Goal: Task Accomplishment & Management: Complete application form

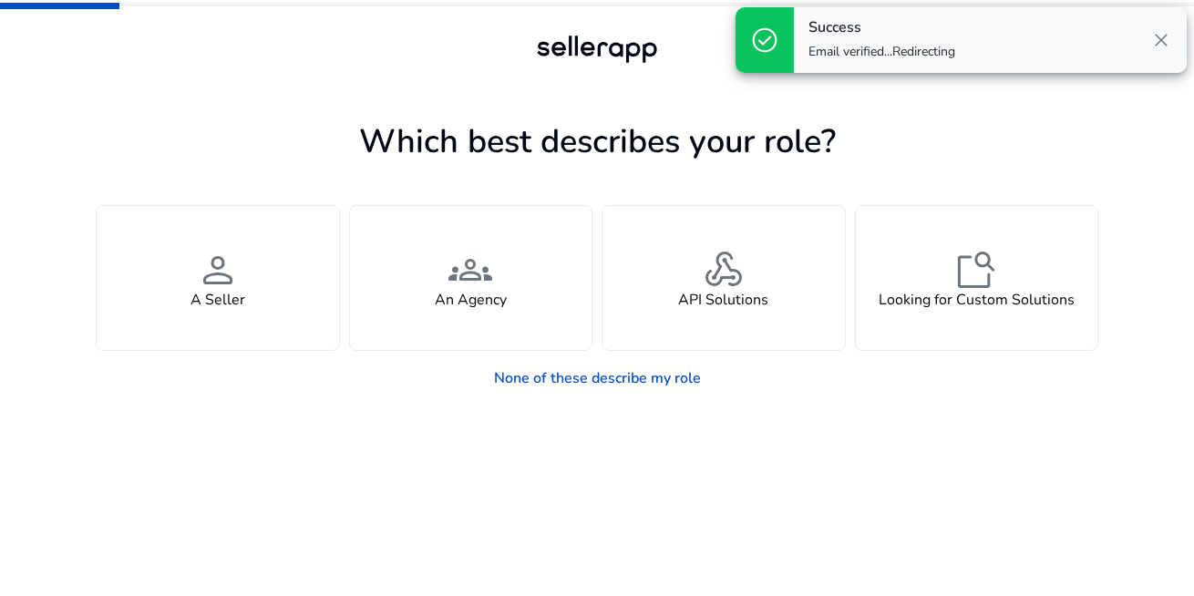
click at [282, 129] on h1 "Which best describes your role?" at bounding box center [597, 141] width 1003 height 39
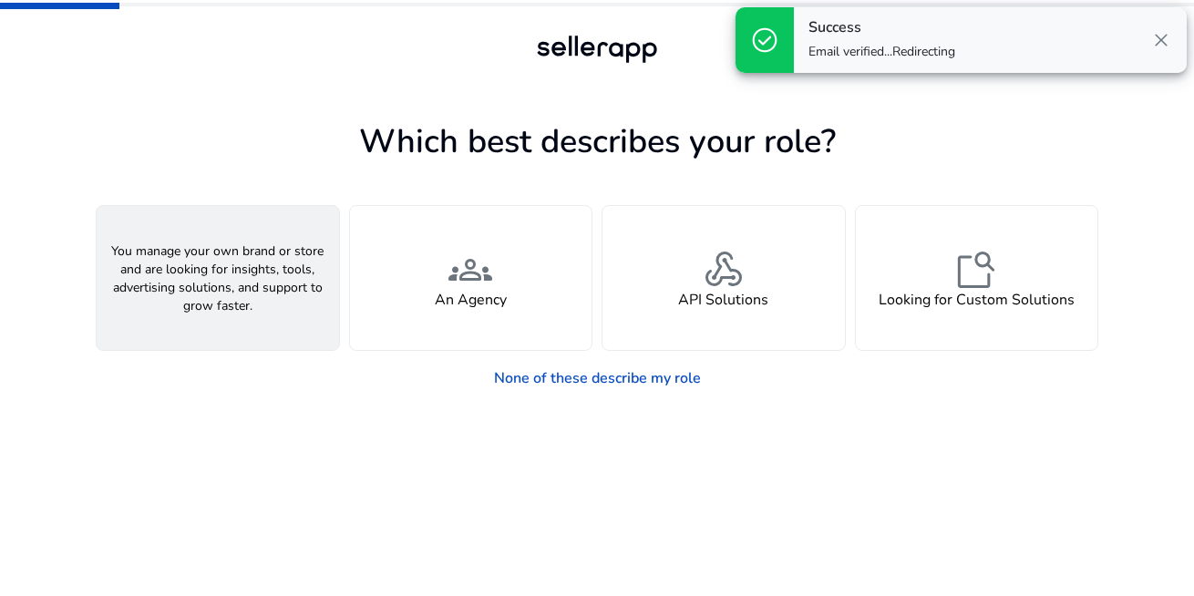
click at [206, 261] on span "person" at bounding box center [218, 270] width 44 height 44
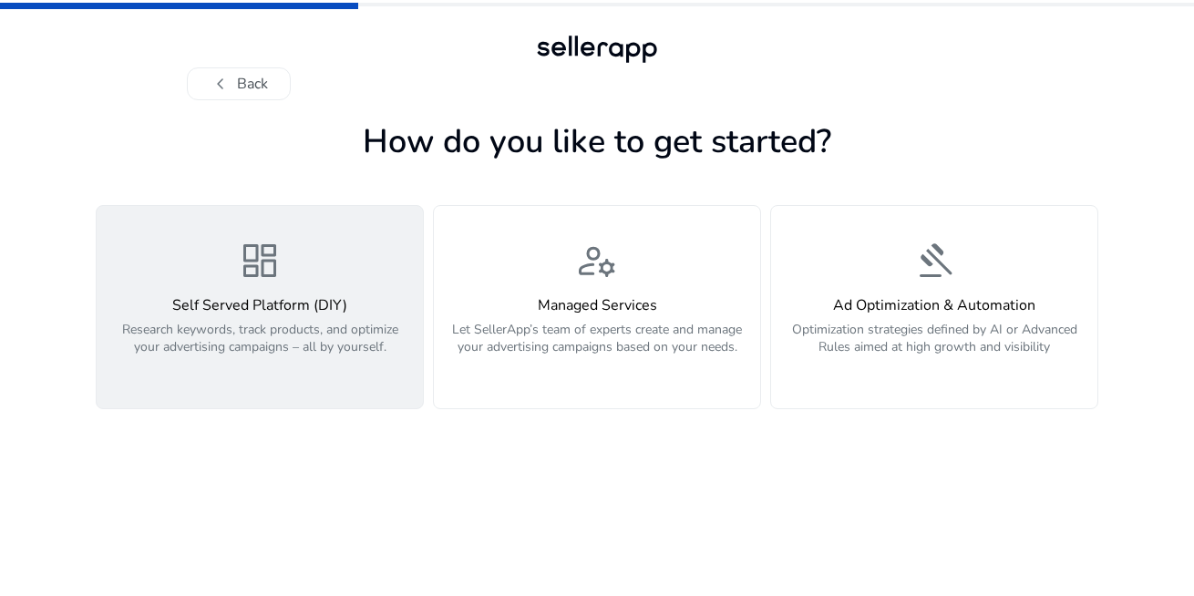
click at [269, 329] on p "Research keywords, track products, and optimize your advertising campaigns – al…" at bounding box center [260, 348] width 305 height 55
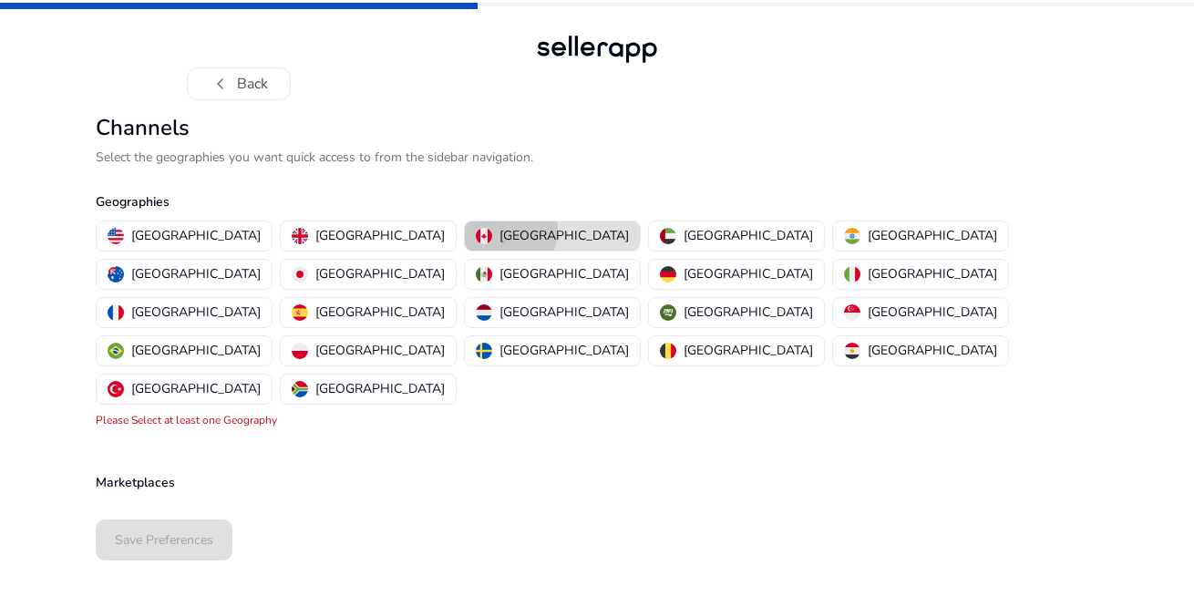
click at [476, 229] on div "[GEOGRAPHIC_DATA]" at bounding box center [552, 235] width 153 height 19
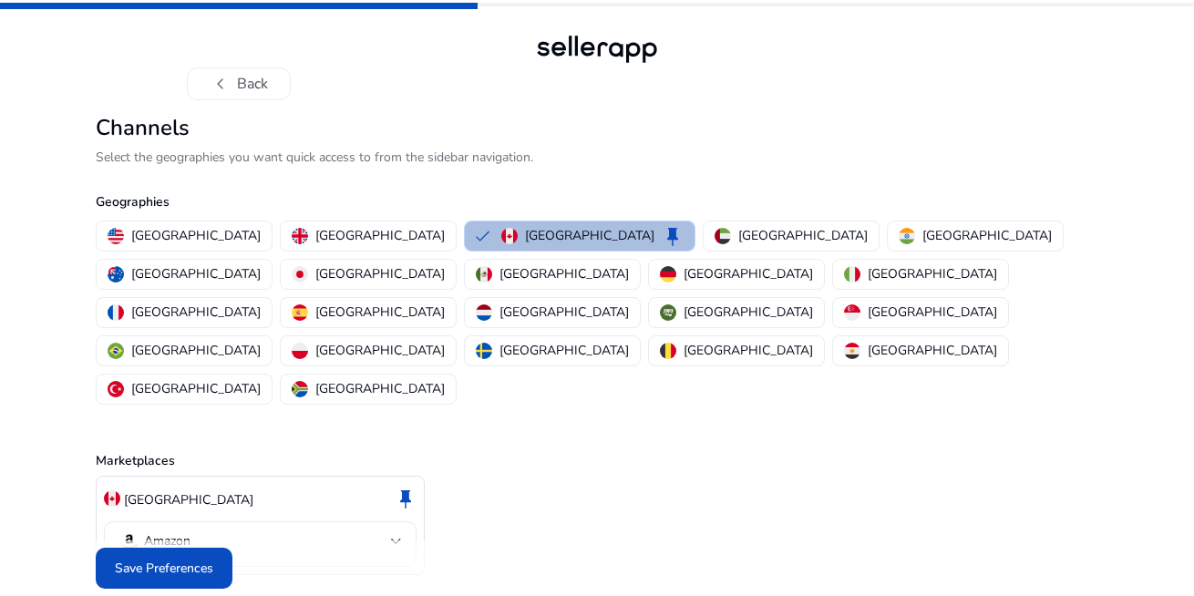
click at [378, 531] on mat-select-trigger "Amazon" at bounding box center [255, 542] width 273 height 22
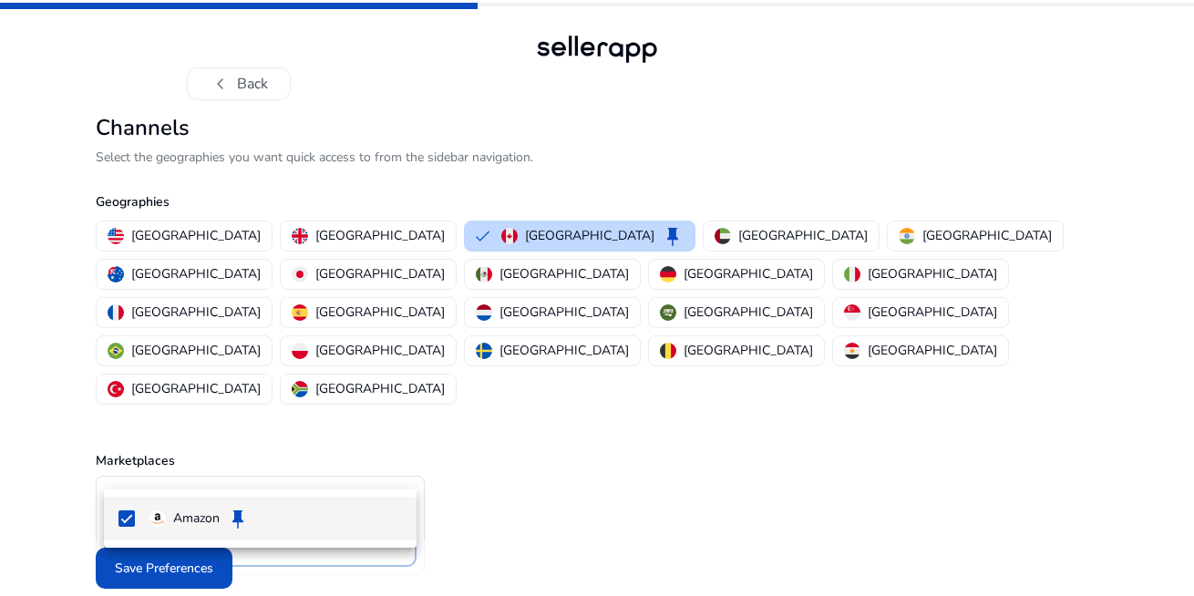
click at [378, 470] on div at bounding box center [597, 298] width 1194 height 596
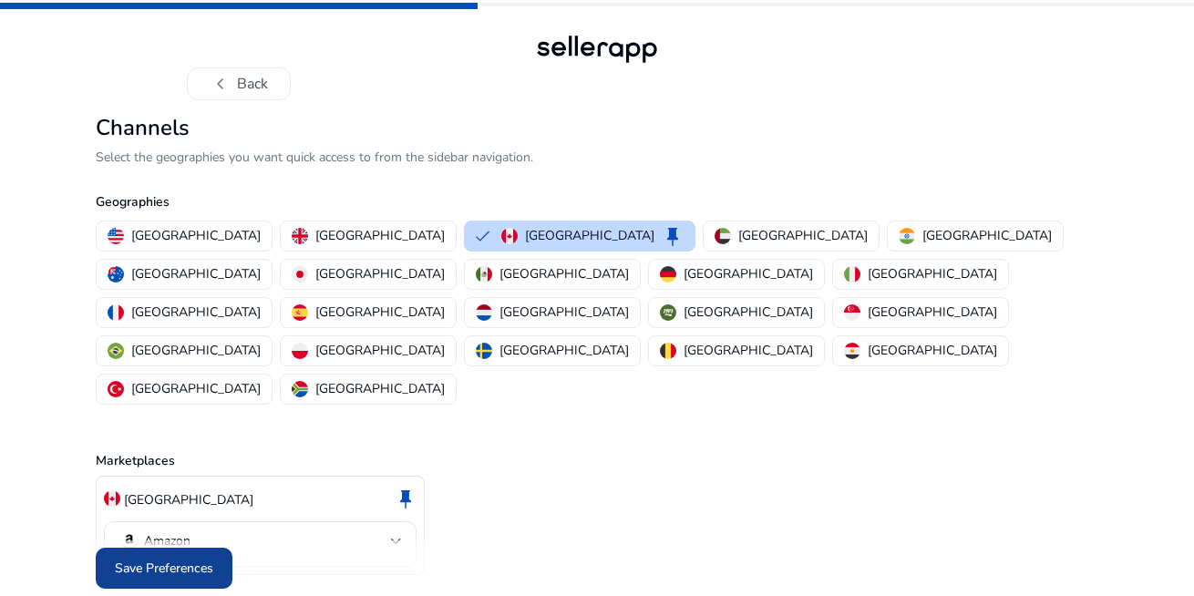
click at [171, 559] on span "Save Preferences" at bounding box center [164, 568] width 98 height 19
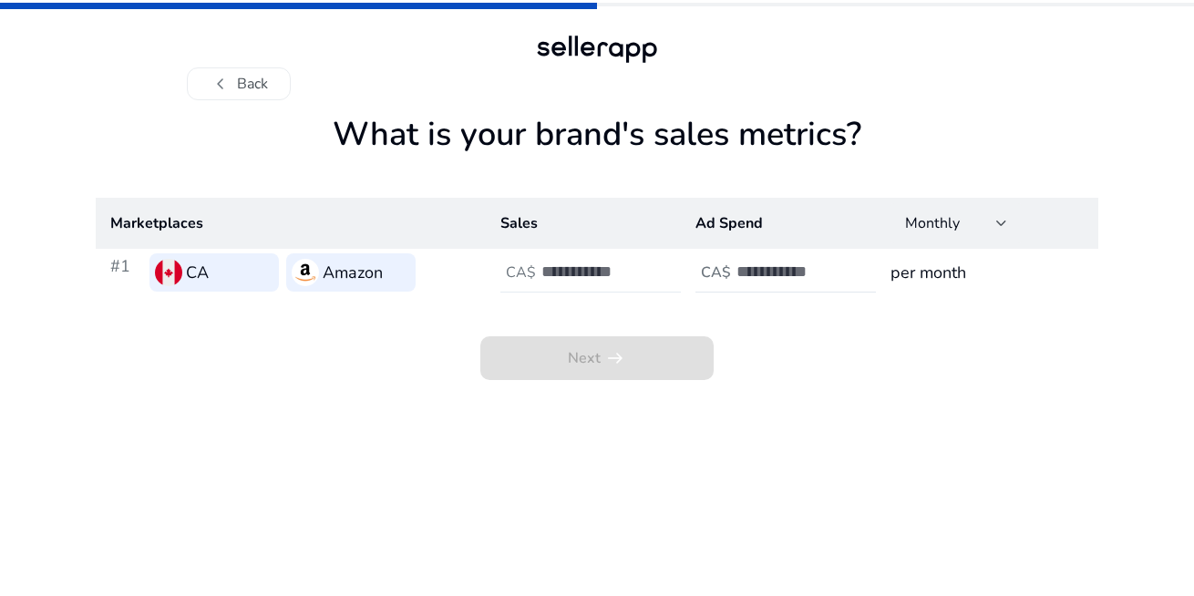
click at [533, 267] on h4 "CA$" at bounding box center [521, 272] width 30 height 17
type input "*"
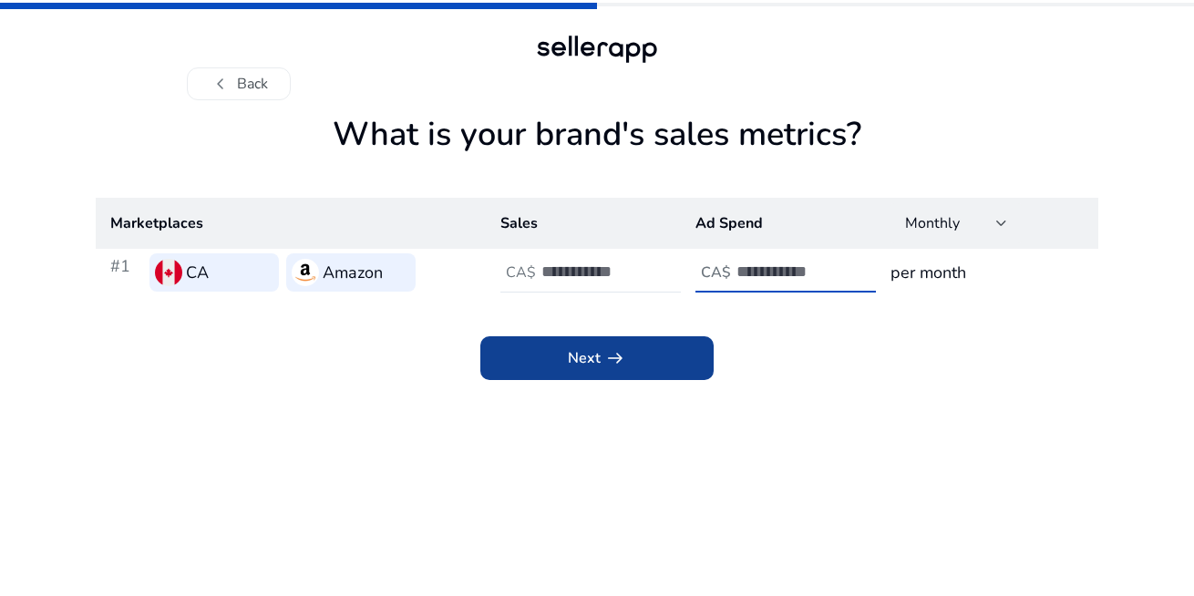
type input "*"
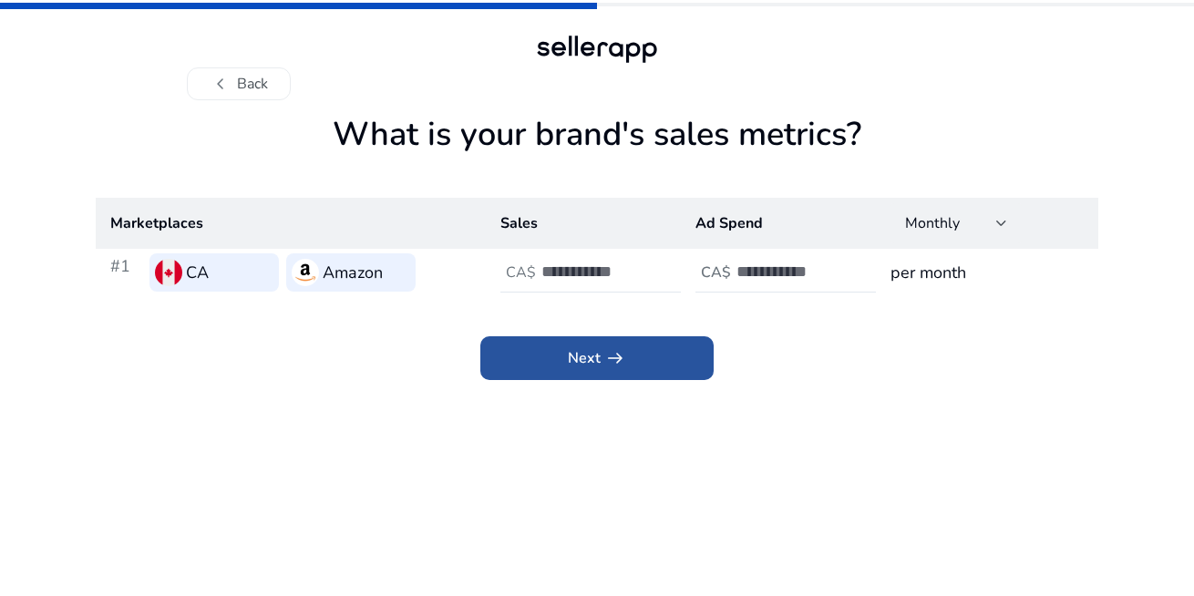
click at [576, 360] on span "Next arrow_right_alt" at bounding box center [597, 358] width 58 height 22
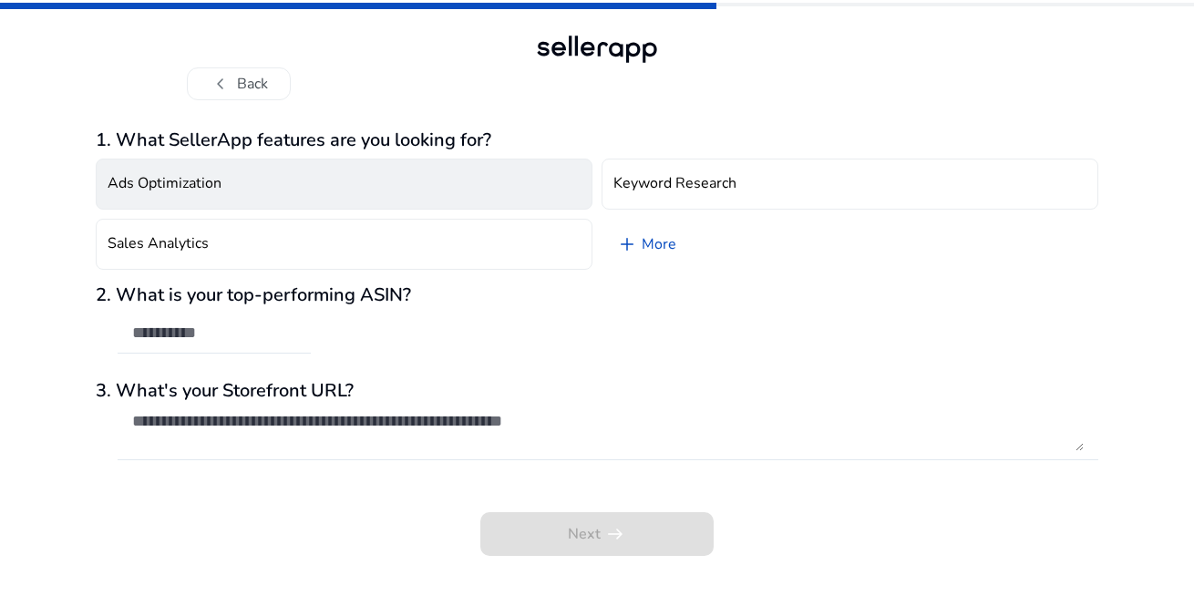
click at [258, 199] on button "Ads Optimization" at bounding box center [344, 184] width 497 height 51
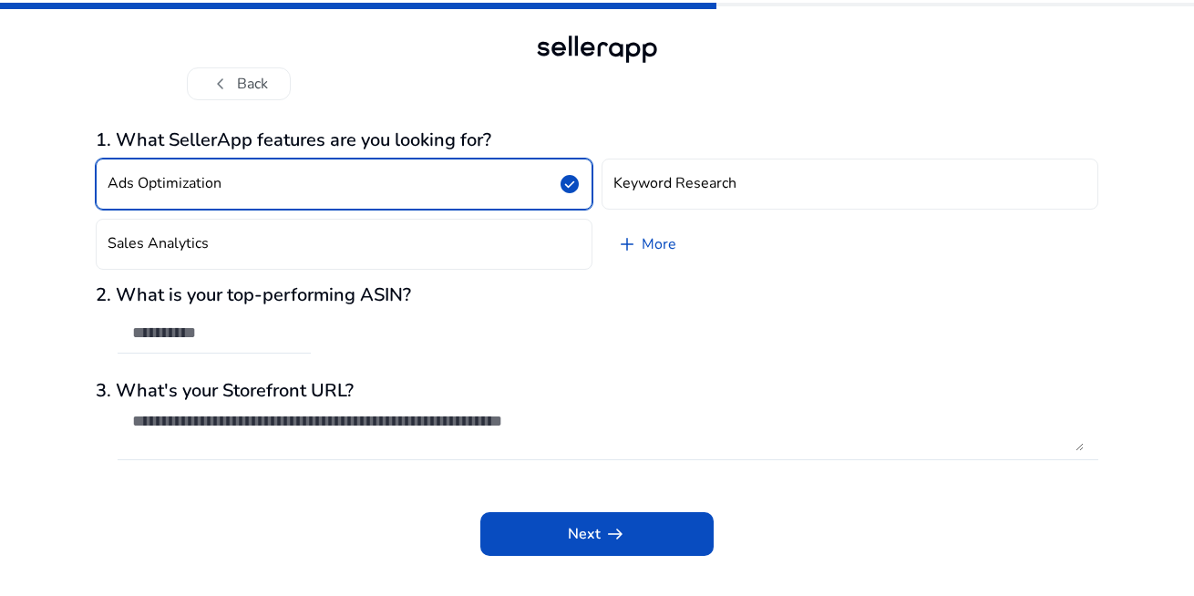
click at [258, 199] on button "Ads Optimization check_circle" at bounding box center [344, 184] width 497 height 51
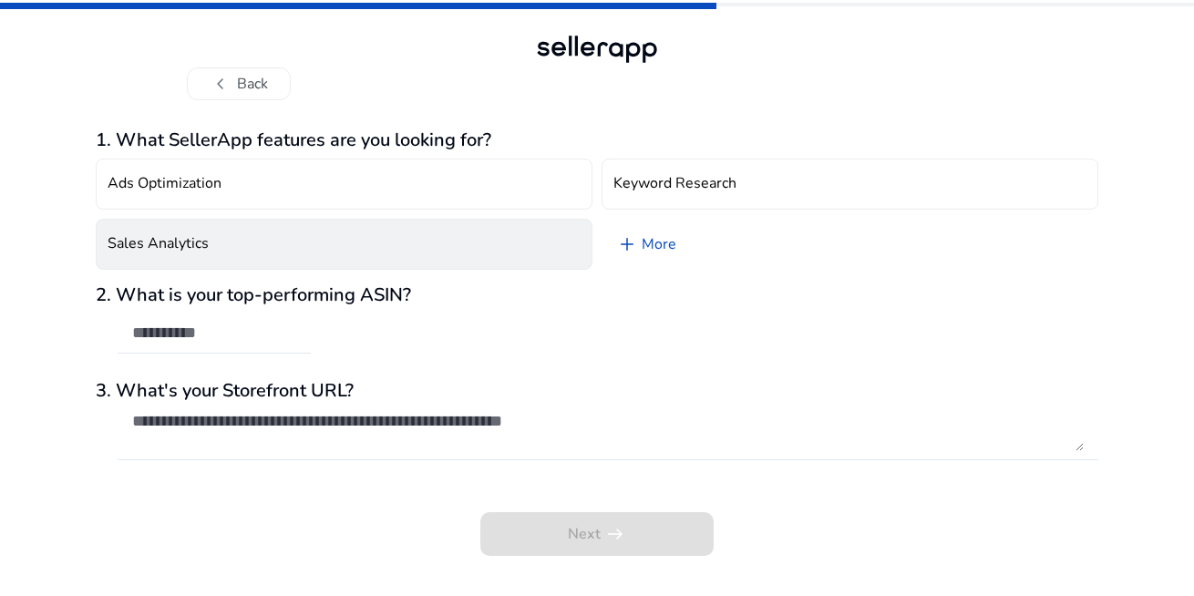
click at [215, 246] on button "Sales Analytics" at bounding box center [344, 244] width 497 height 51
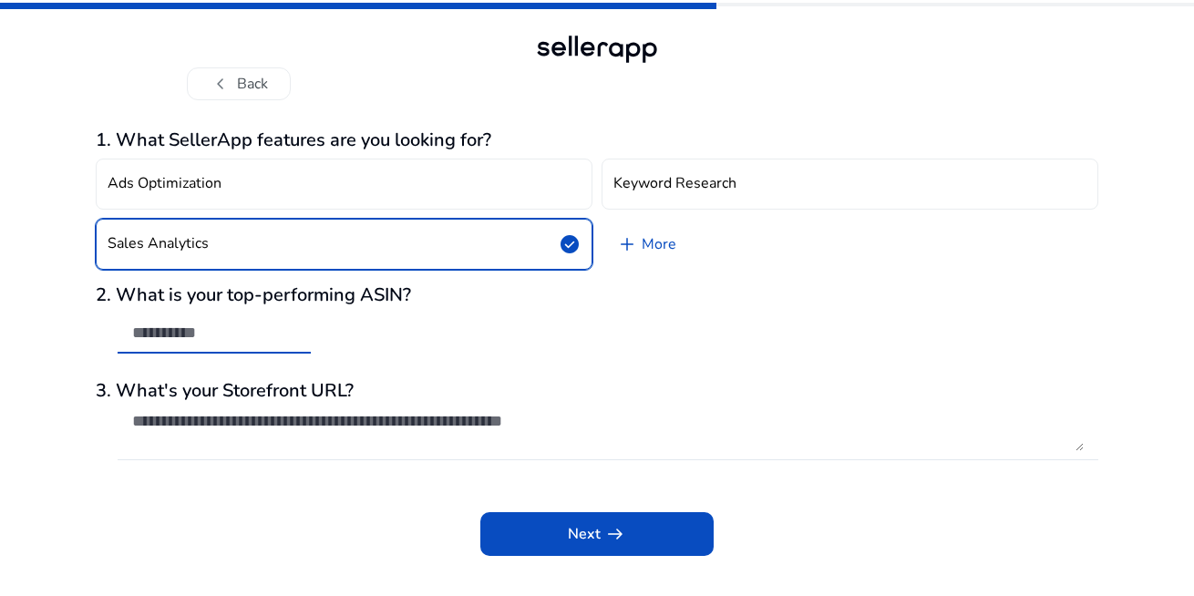
click at [204, 337] on input "text" at bounding box center [214, 333] width 164 height 20
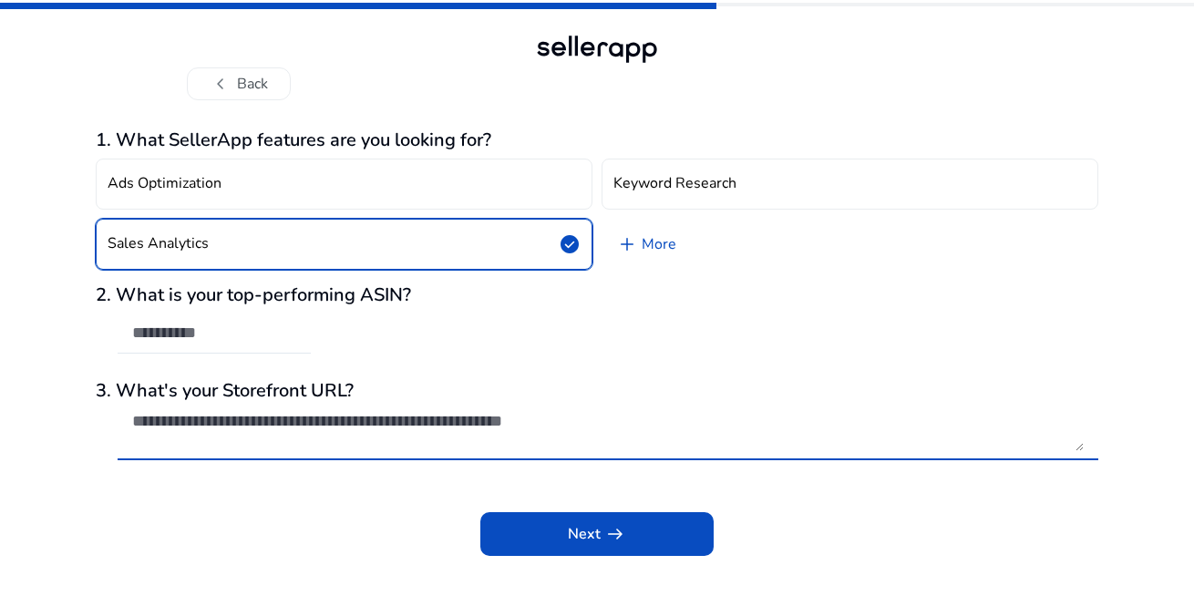
click at [250, 446] on textarea at bounding box center [608, 431] width 952 height 40
paste textarea "**********"
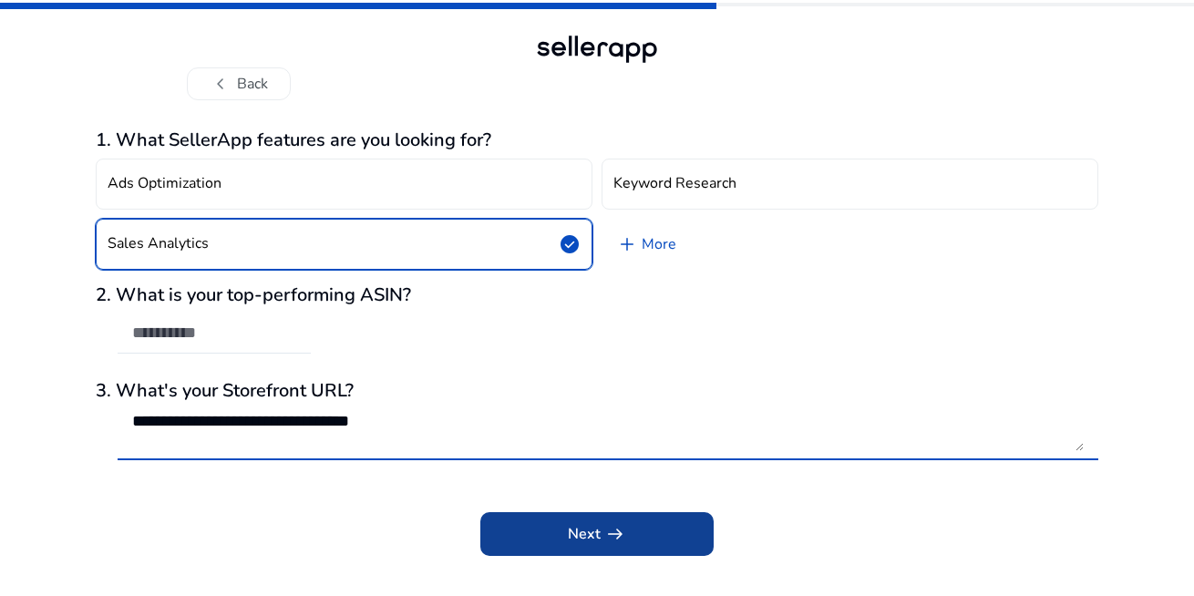
type textarea "**********"
click at [582, 537] on span "Next arrow_right_alt" at bounding box center [597, 534] width 58 height 22
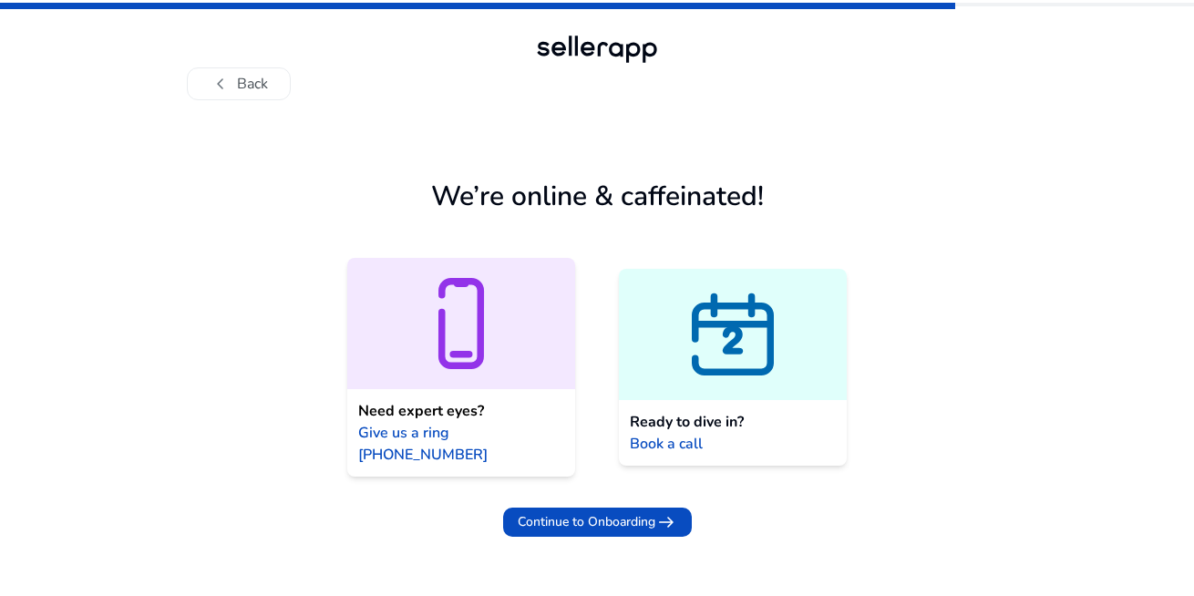
click at [722, 325] on icon at bounding box center [733, 347] width 31 height 48
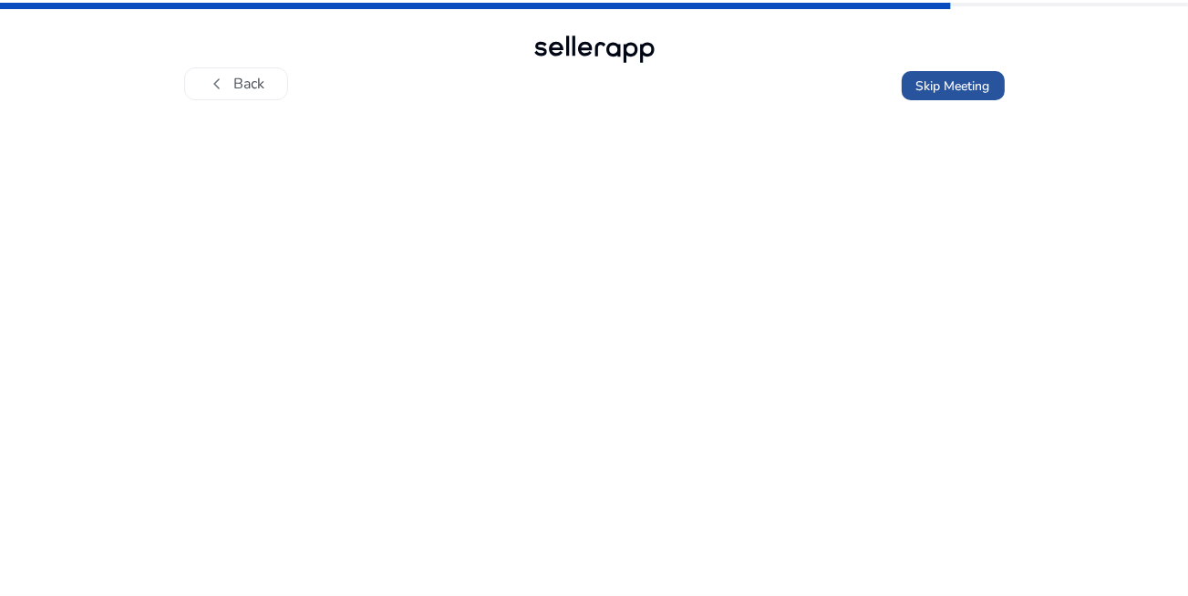
click at [939, 90] on span "Skip Meeting" at bounding box center [953, 86] width 74 height 19
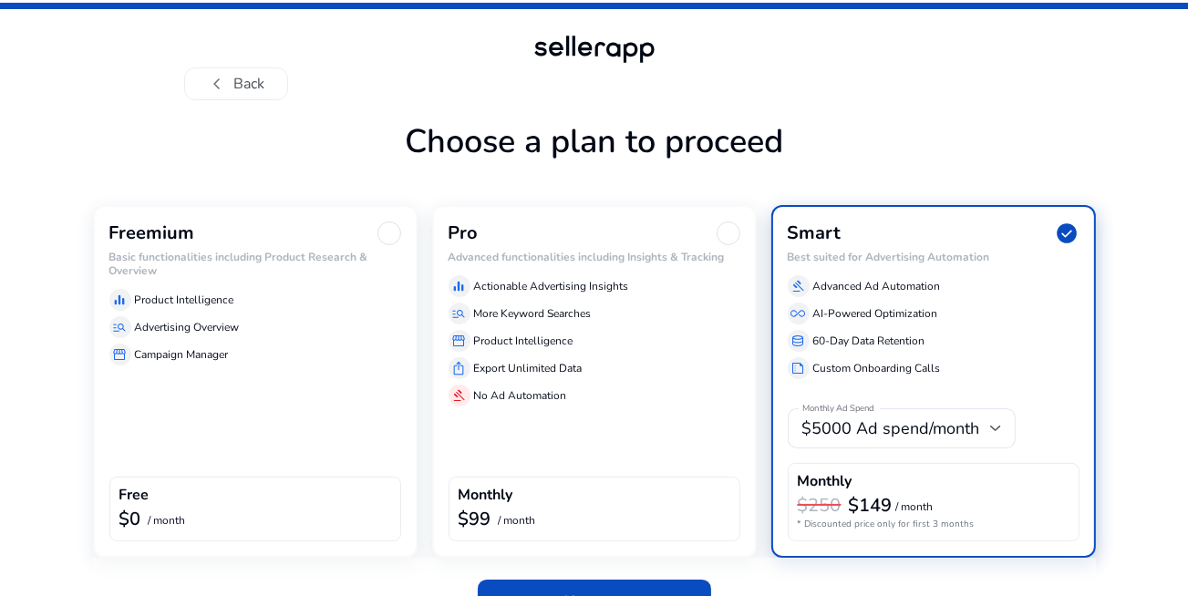
click at [150, 267] on h6 "Basic functionalities including Product Research & Overview" at bounding box center [255, 264] width 292 height 26
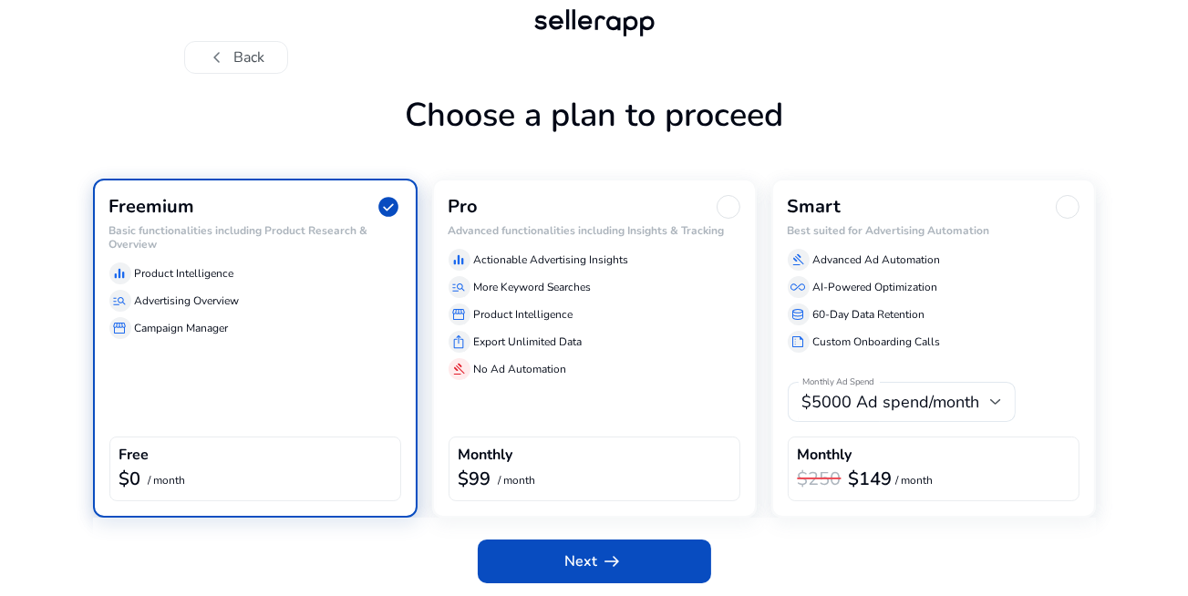
scroll to position [27, 0]
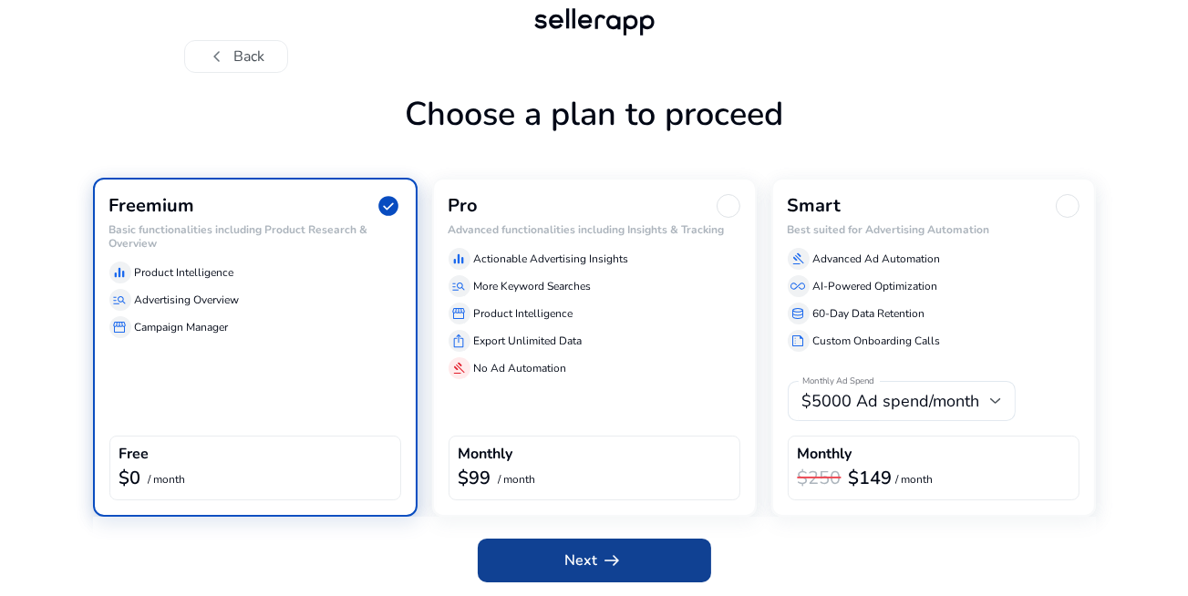
click at [573, 554] on span "Next arrow_right_alt" at bounding box center [594, 561] width 58 height 22
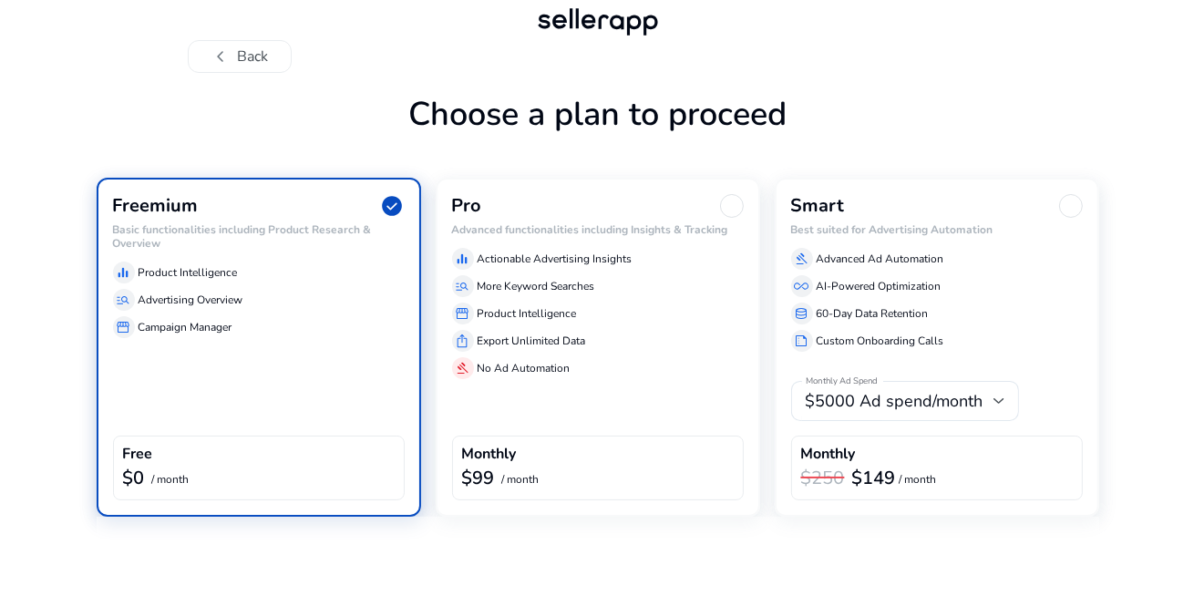
scroll to position [0, 0]
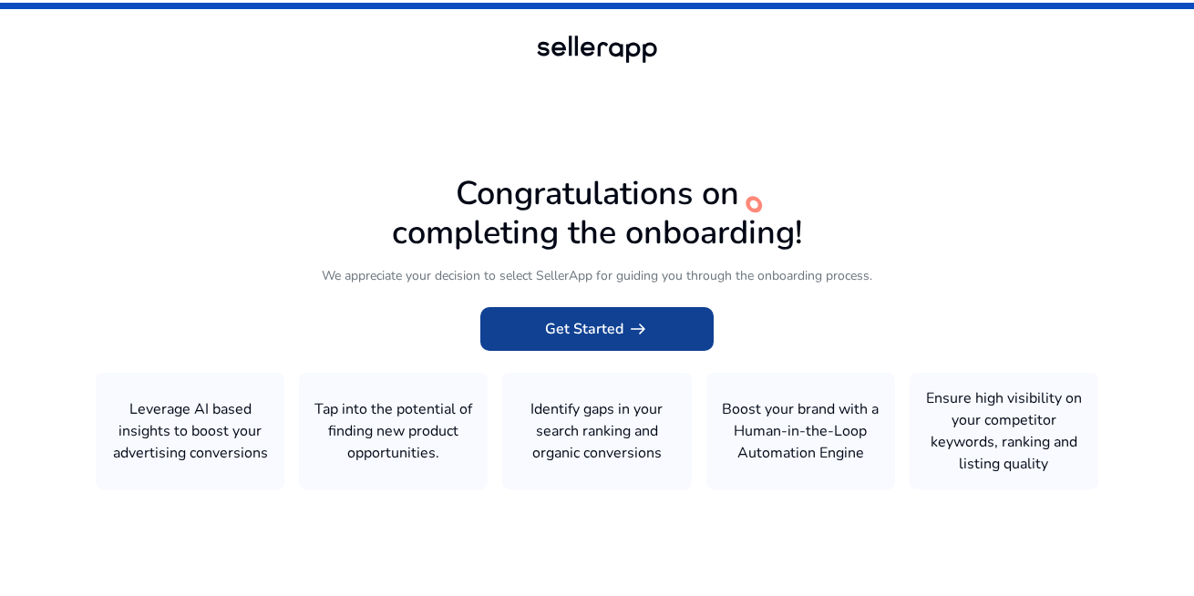
click at [593, 327] on span "Get Started arrow_right_alt" at bounding box center [597, 329] width 104 height 22
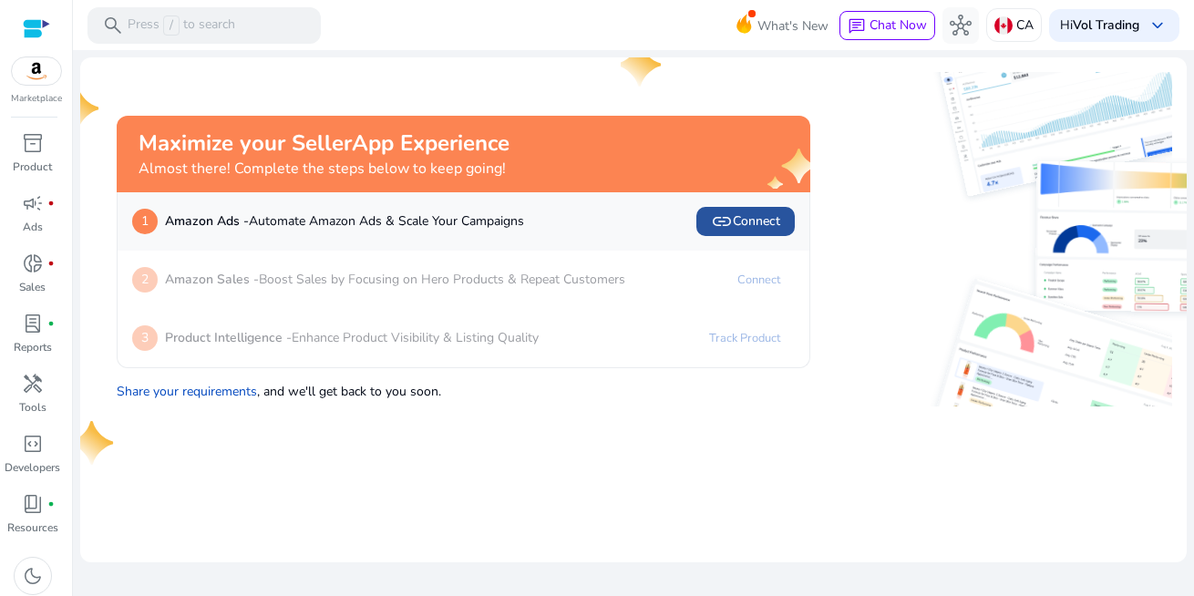
click at [755, 225] on span "link Connect" at bounding box center [745, 222] width 69 height 22
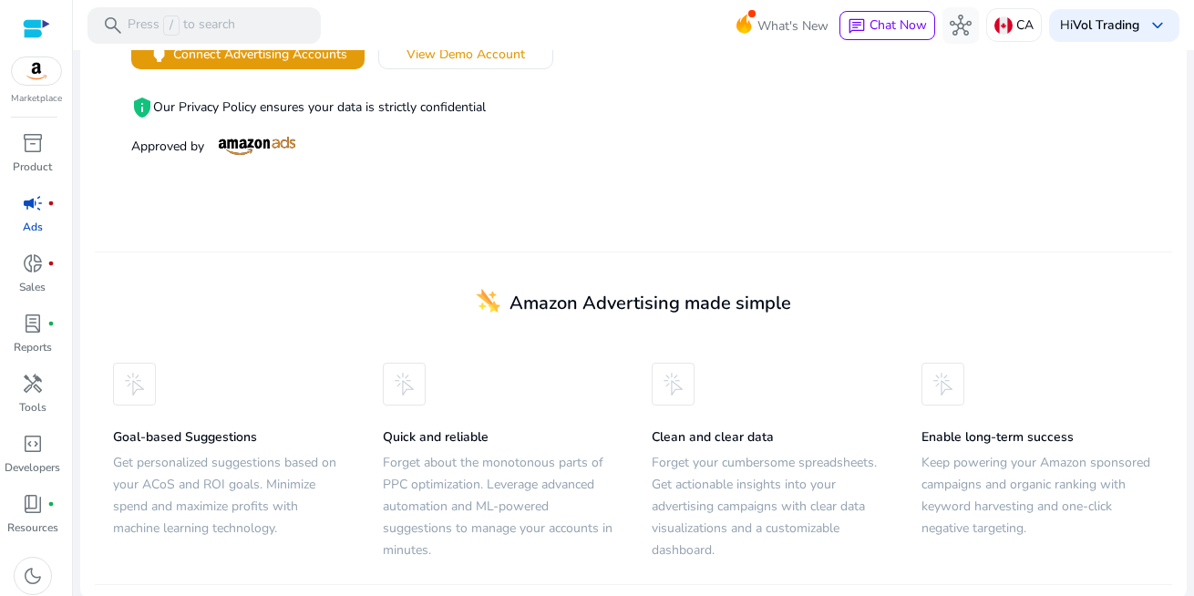
scroll to position [73, 0]
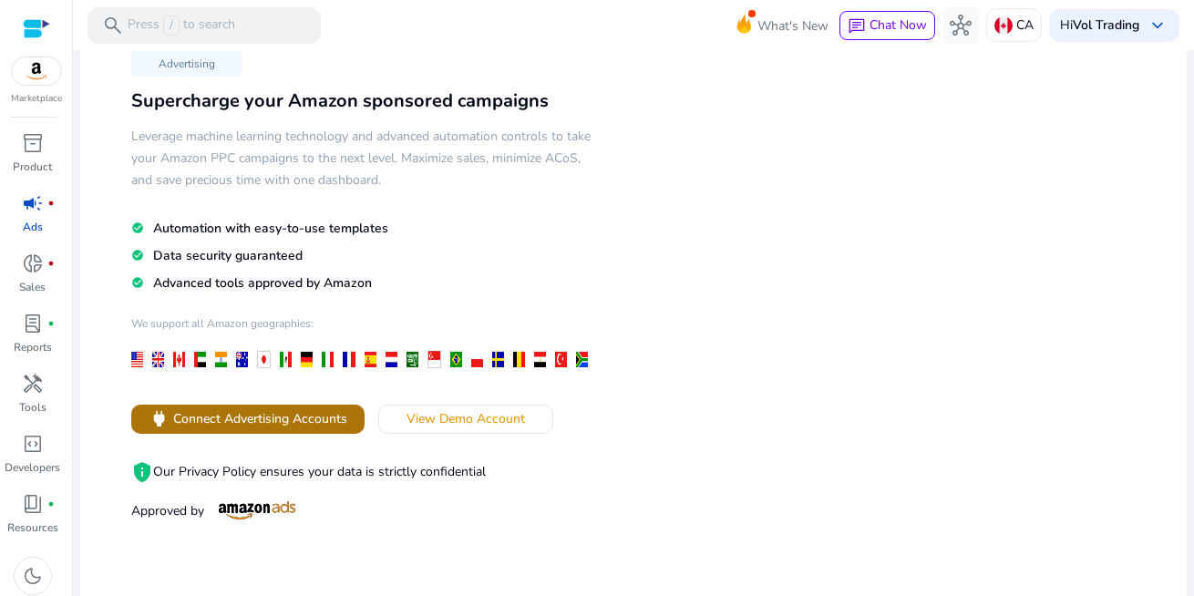
click at [248, 416] on span "Connect Advertising Accounts" at bounding box center [260, 418] width 174 height 19
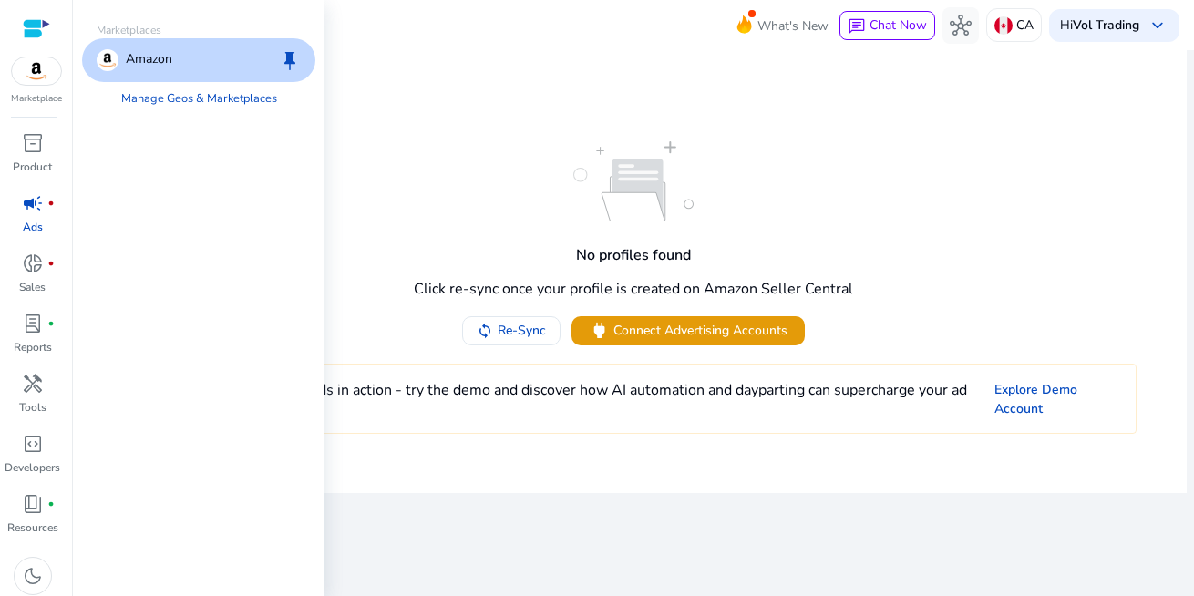
click at [41, 68] on img at bounding box center [36, 70] width 49 height 27
click at [144, 55] on p "Amazon" at bounding box center [149, 60] width 46 height 22
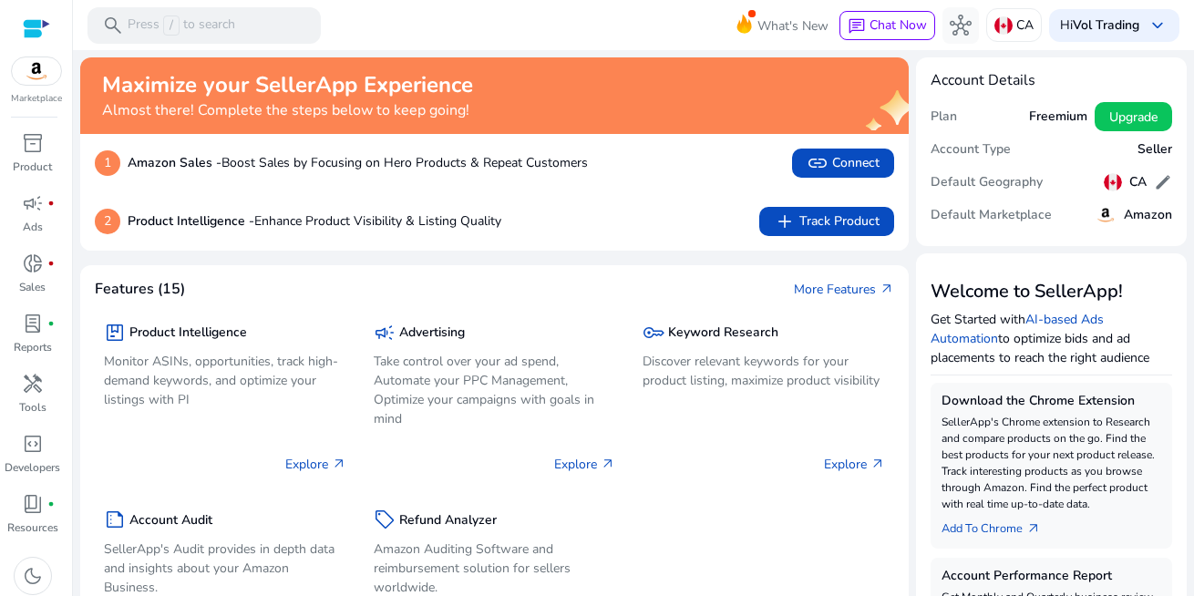
click at [26, 24] on div at bounding box center [36, 28] width 27 height 21
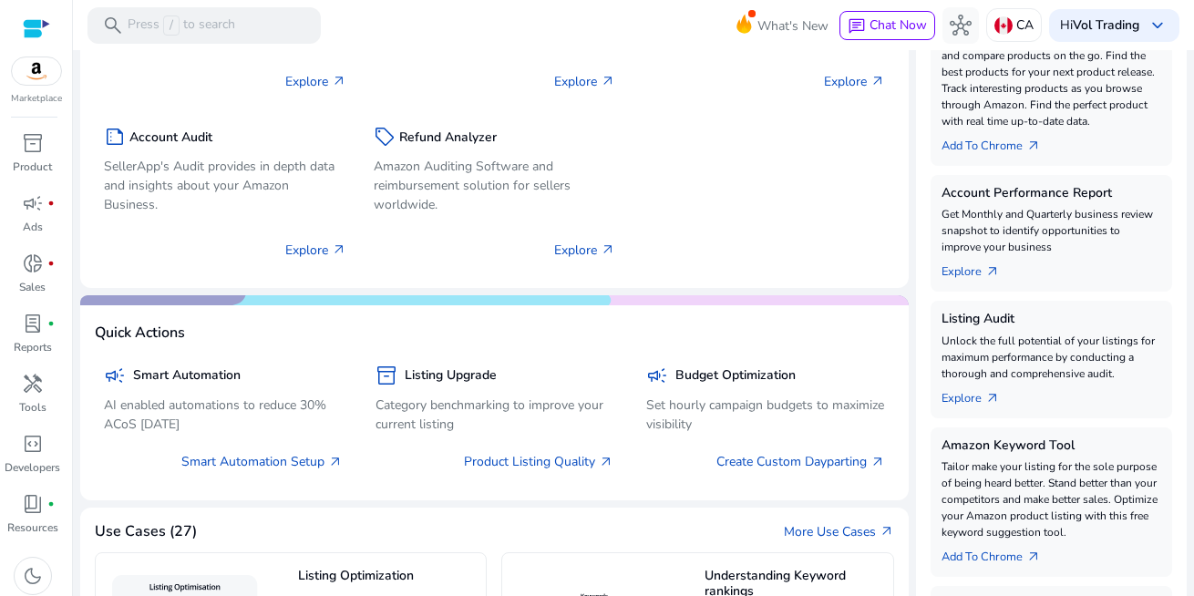
scroll to position [365, 0]
